Goal: Transaction & Acquisition: Purchase product/service

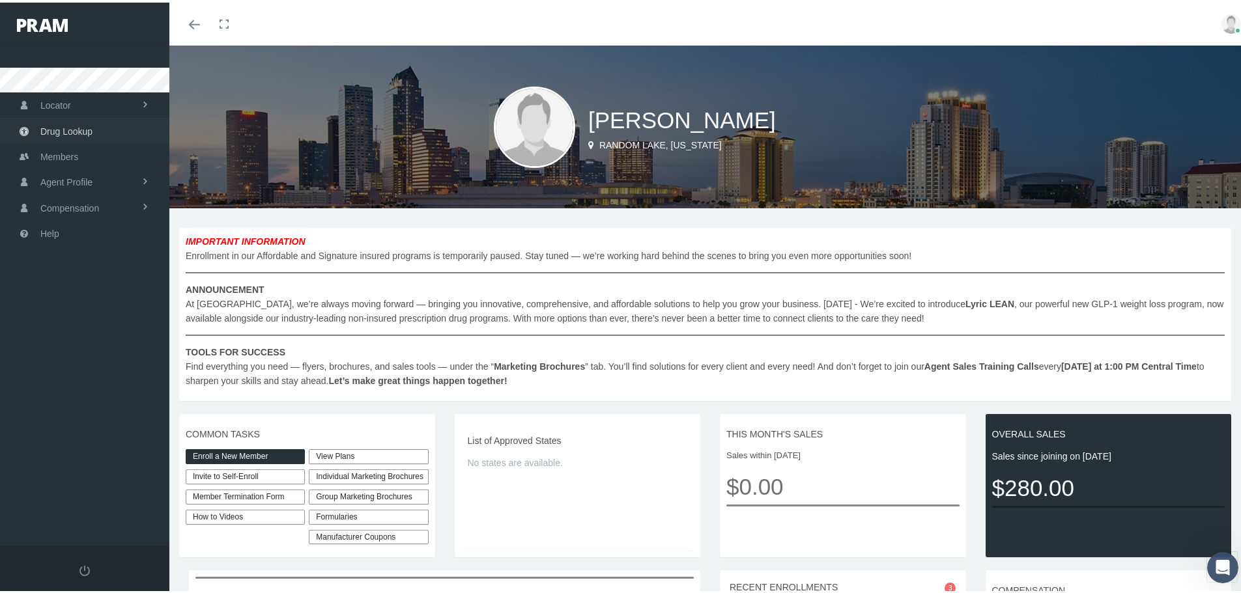
click at [66, 132] on span "Drug Lookup" at bounding box center [66, 129] width 52 height 25
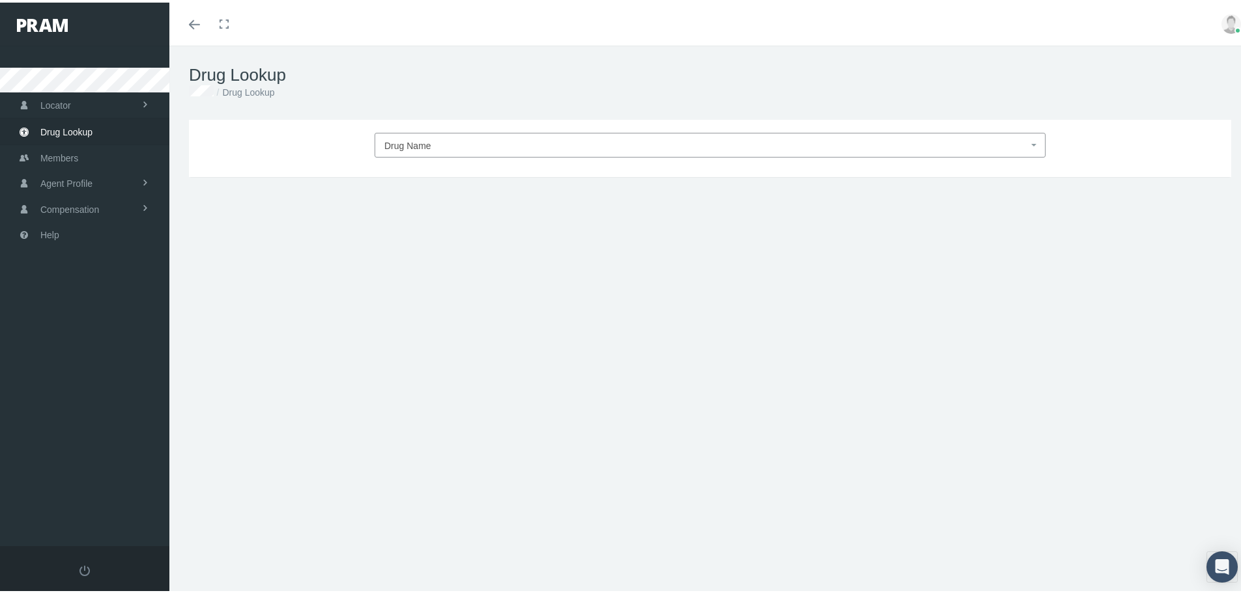
click at [397, 143] on span "Drug Name" at bounding box center [407, 143] width 47 height 10
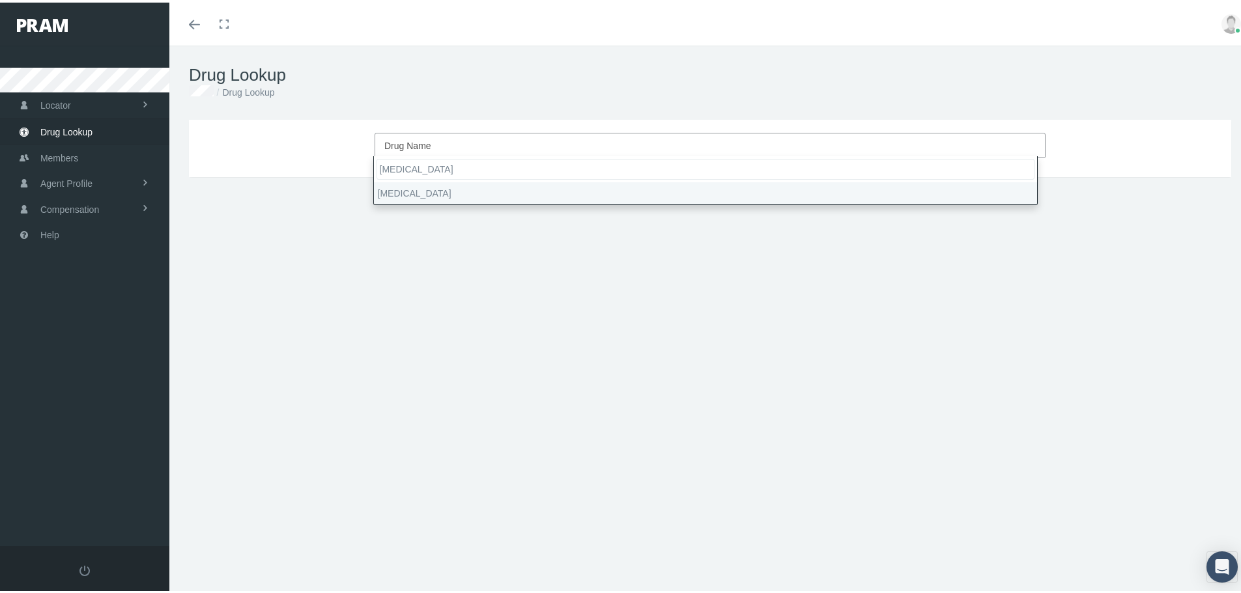
type input "Stelara"
select select "Stelara"
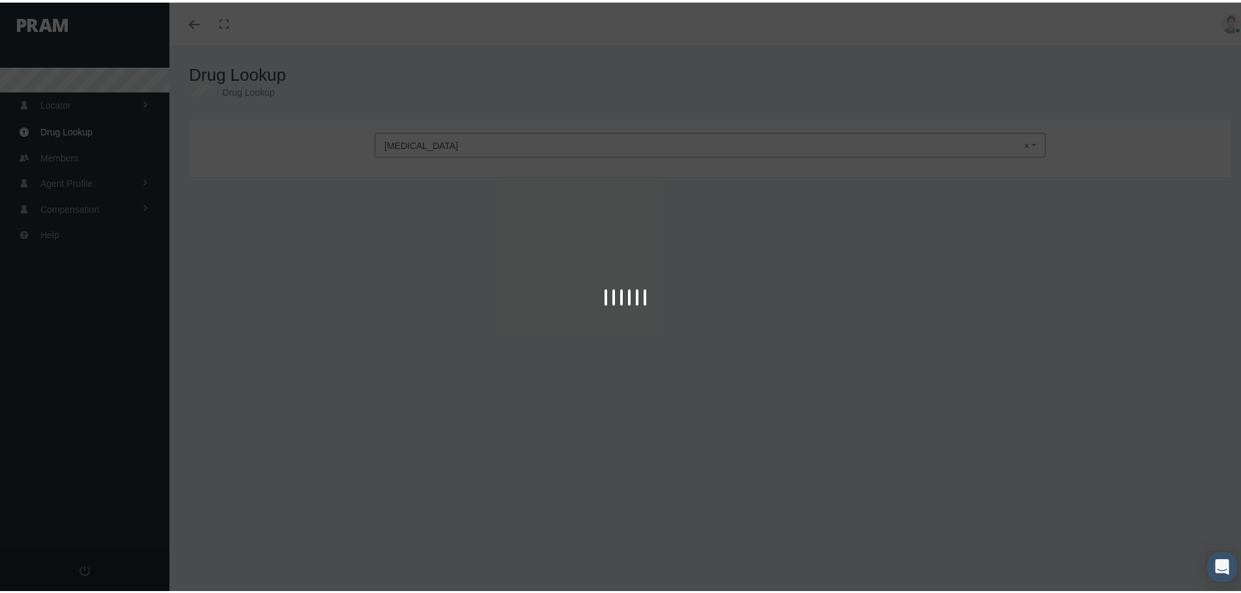
type input "30"
select select "Solution"
select select "130 MG/26ML"
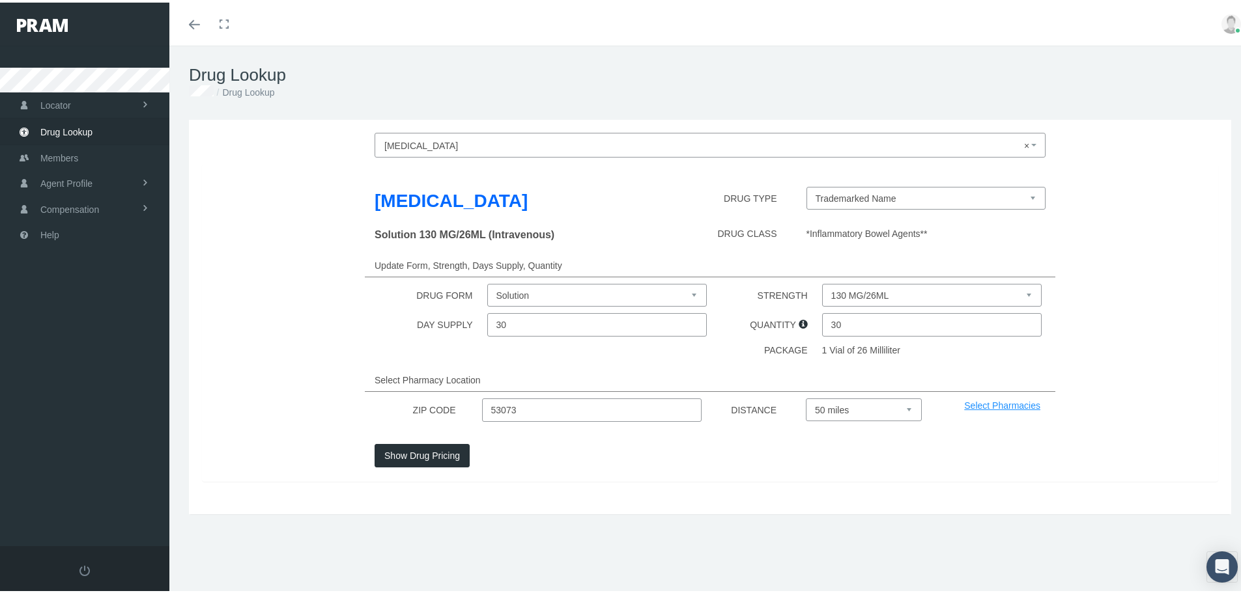
click at [420, 455] on button "Show Drug Pricing" at bounding box center [422, 453] width 95 height 23
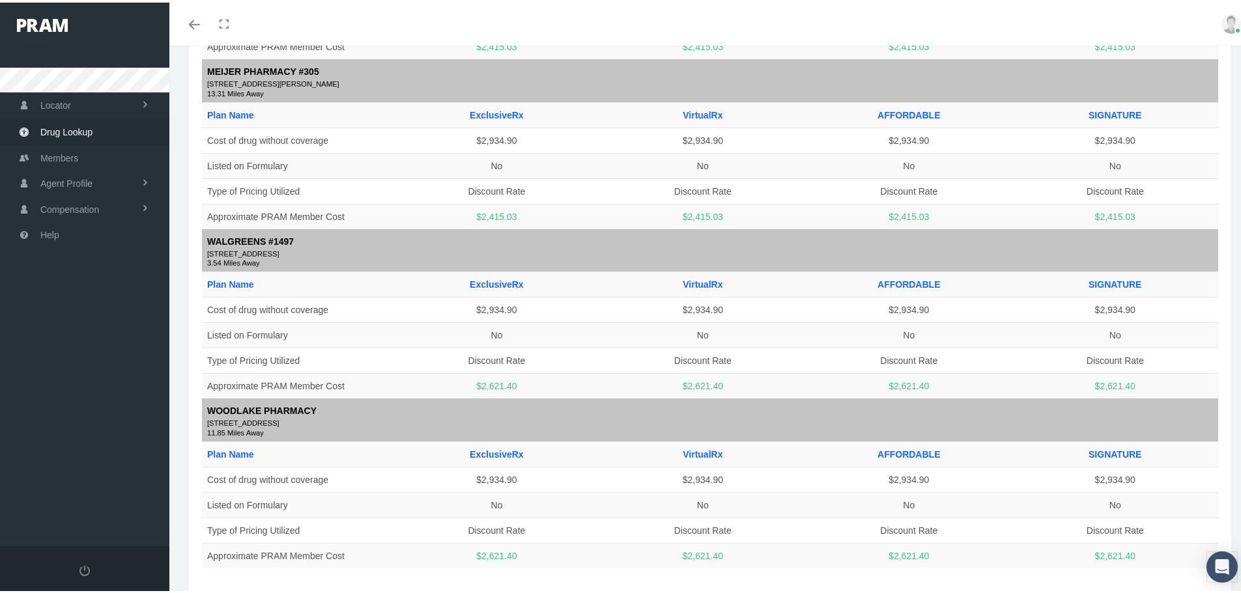
scroll to position [1368, 0]
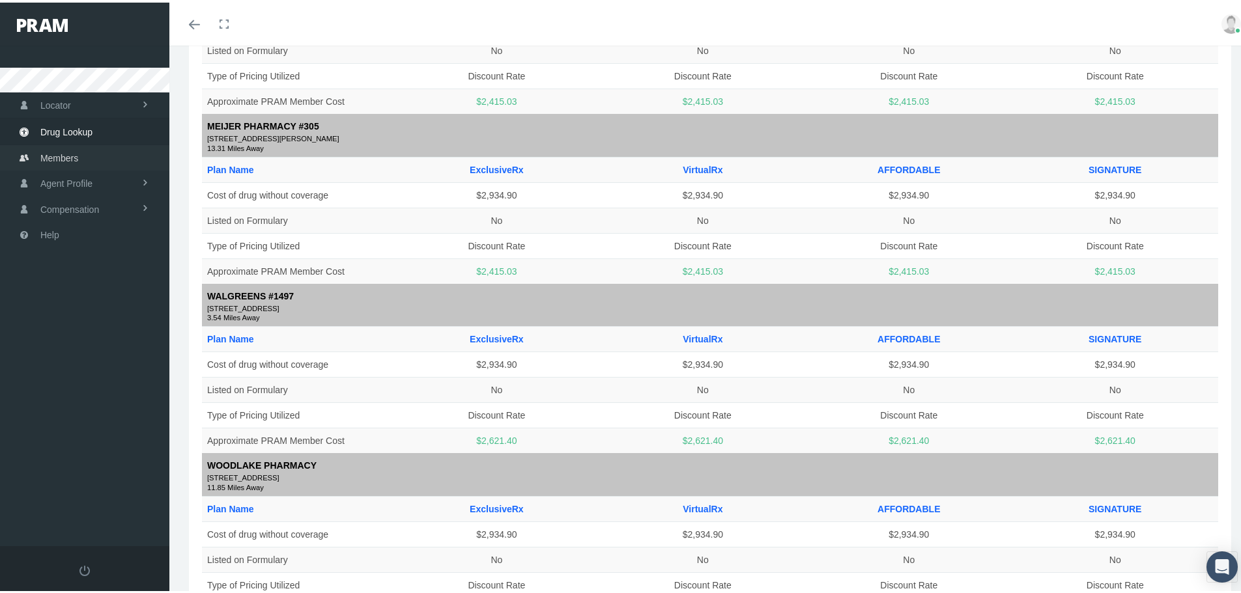
click at [53, 152] on span "Members" at bounding box center [59, 155] width 38 height 25
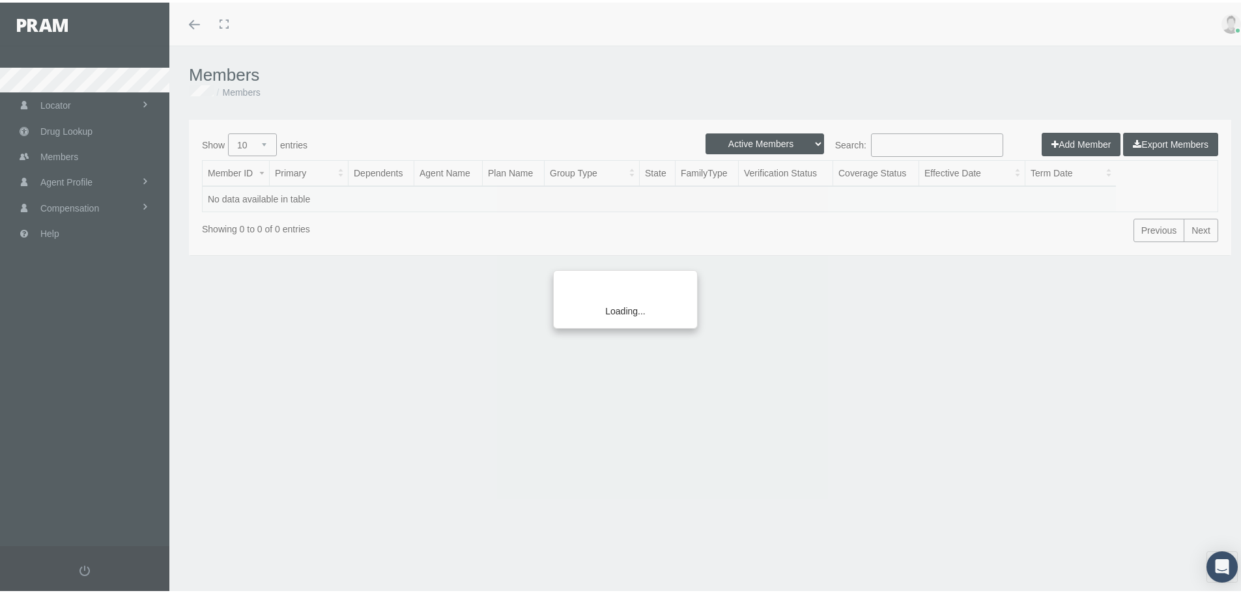
click at [58, 78] on div "Loading..." at bounding box center [620, 296] width 1241 height 593
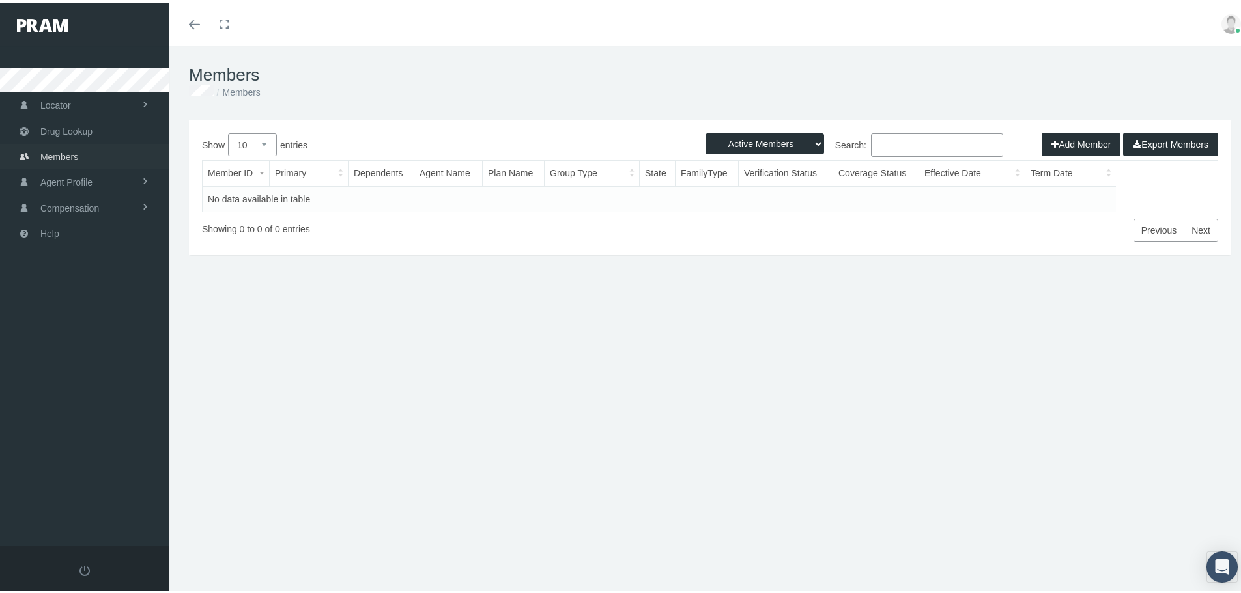
click at [66, 154] on span "Members" at bounding box center [59, 154] width 38 height 25
click at [1059, 137] on div "Add Member Export Members" at bounding box center [1129, 141] width 177 height 23
click at [1041, 139] on div "Add Member Export Members" at bounding box center [1129, 141] width 177 height 23
click at [1086, 138] on div "Add Member Export Members" at bounding box center [1129, 141] width 177 height 23
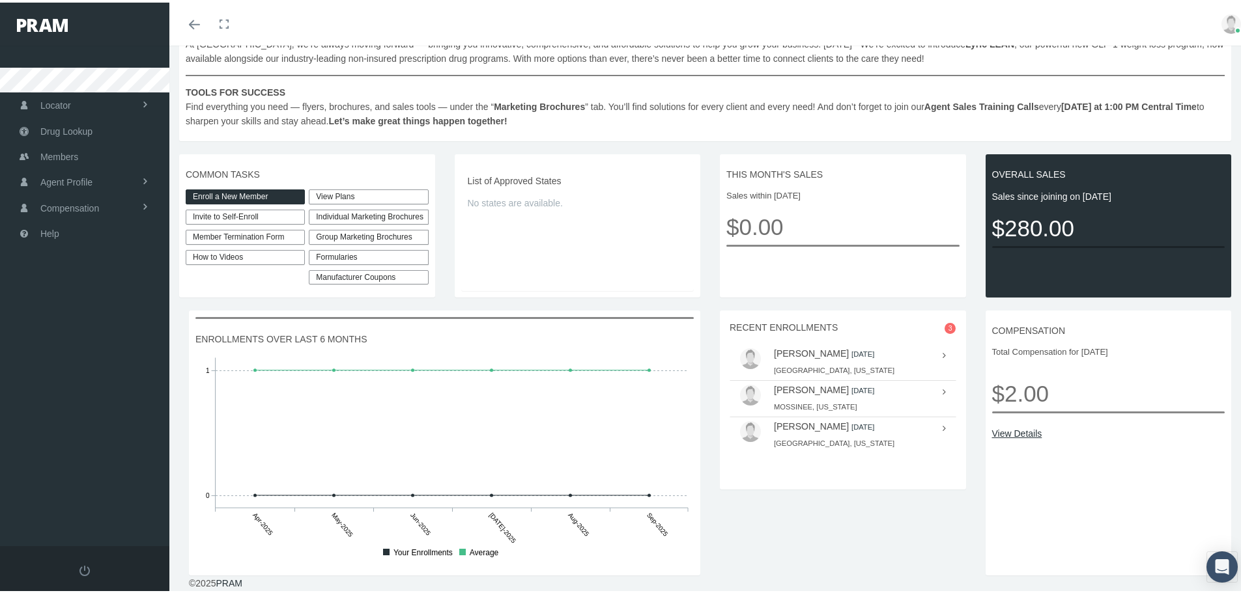
scroll to position [261, 0]
click at [229, 192] on link "Enroll a New Member" at bounding box center [245, 194] width 119 height 15
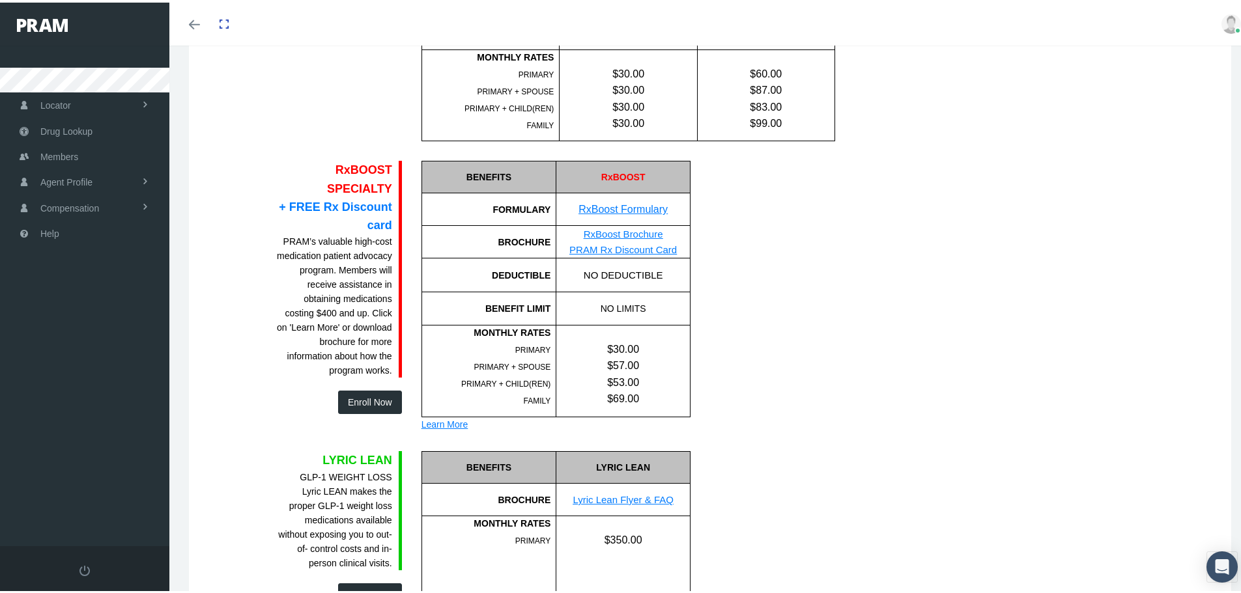
scroll to position [847, 0]
